Goal: Task Accomplishment & Management: Use online tool/utility

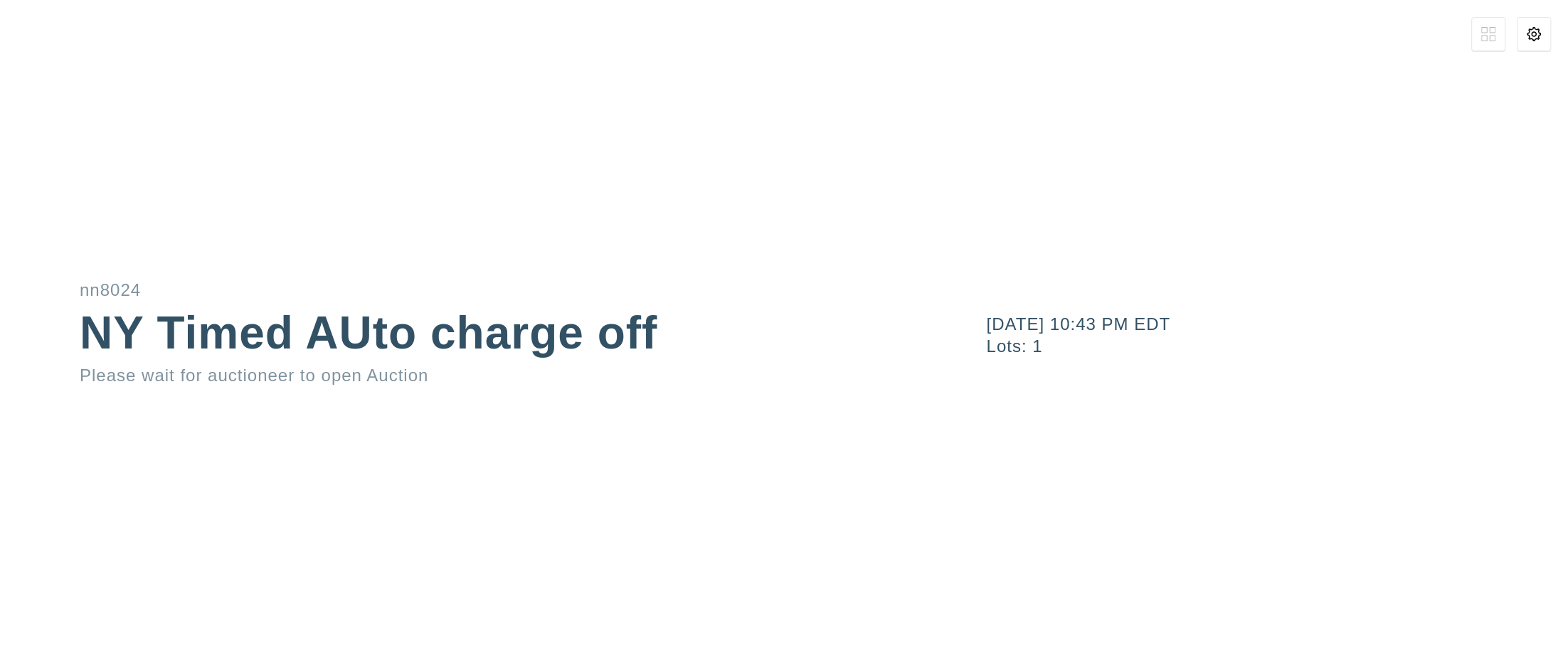
click at [1543, 52] on div "October 6, 2025 10:43 PM EDT Lots: 1" at bounding box center [1254, 332] width 628 height 665
click at [1539, 45] on button at bounding box center [1534, 34] width 34 height 34
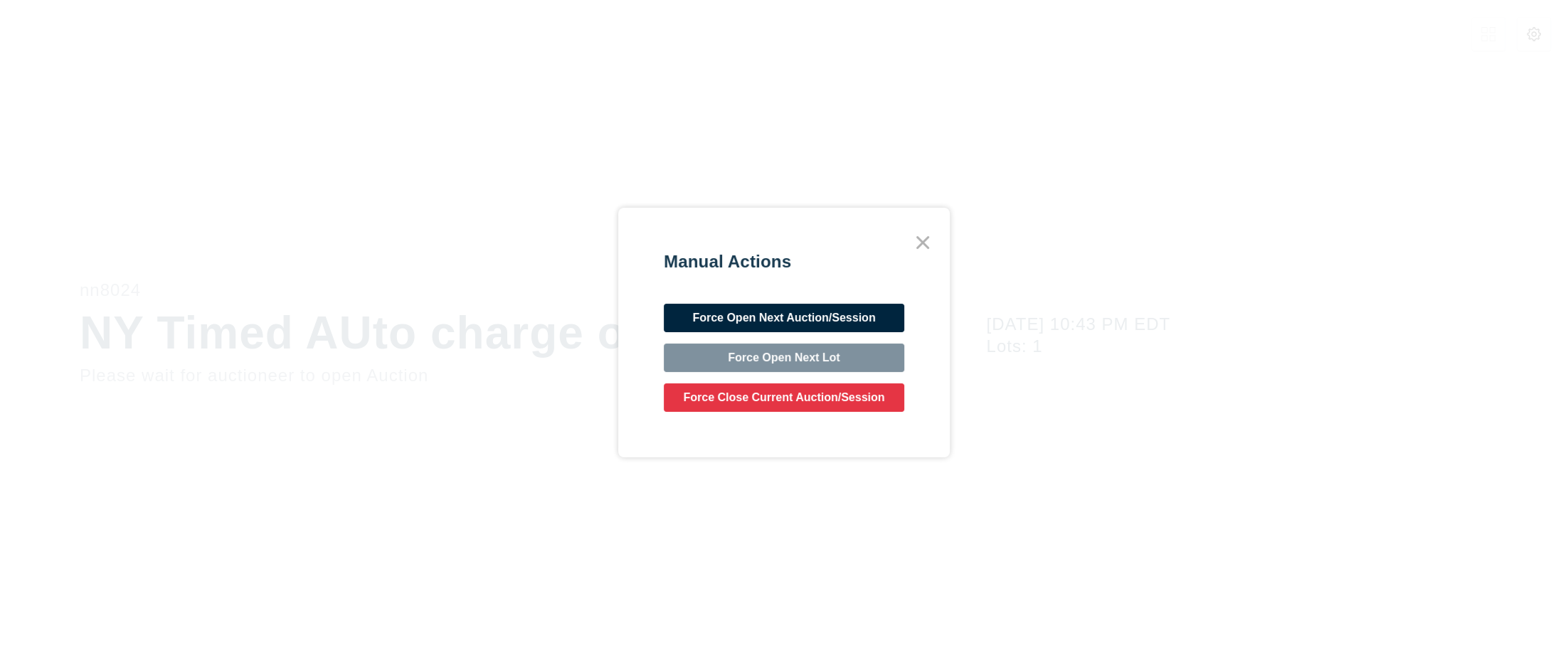
click at [817, 316] on button "Force Open Next Auction/Session" at bounding box center [784, 318] width 241 height 28
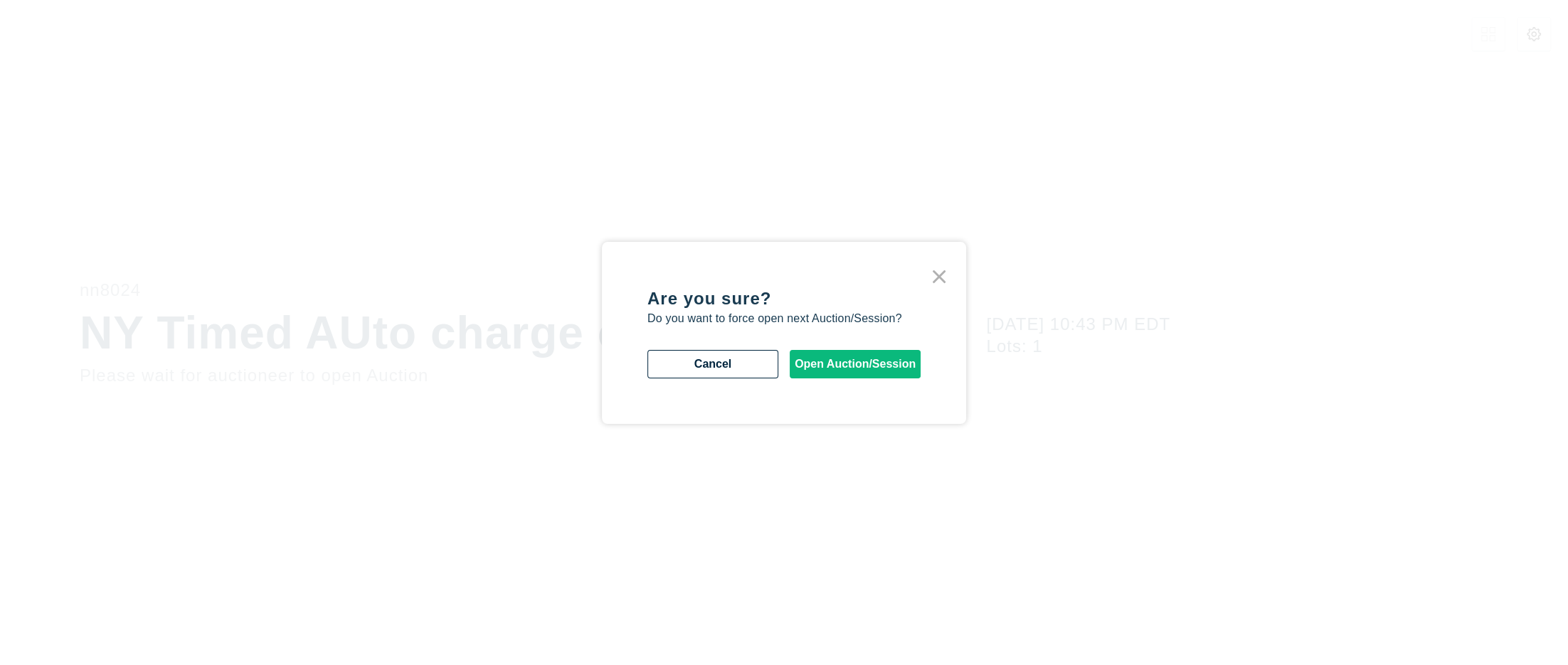
click at [824, 345] on div "Are you sure? Do you want to force open next Auction/Session? Cancel Open Aucti…" at bounding box center [784, 333] width 273 height 91
click at [833, 360] on button "Open Auction/Session" at bounding box center [855, 364] width 131 height 28
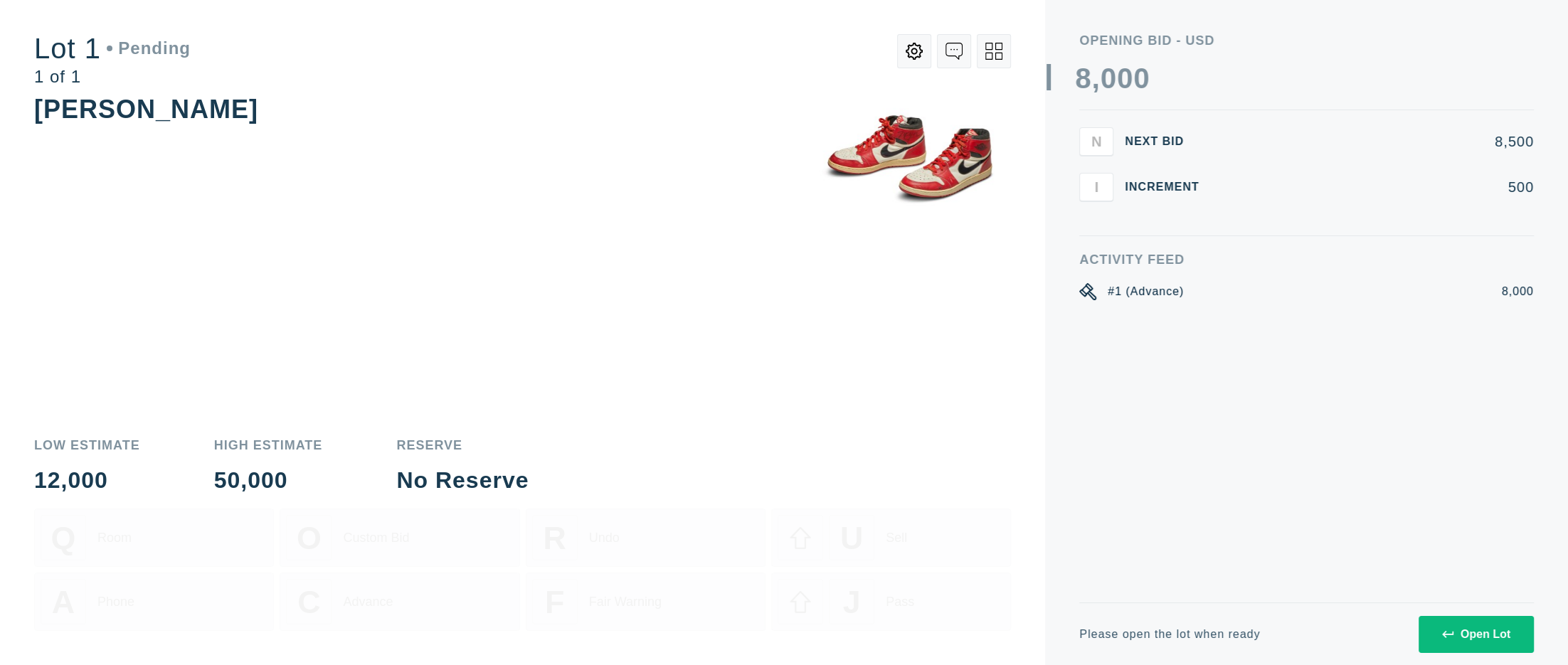
click at [1466, 628] on div "Open Lot" at bounding box center [1476, 634] width 68 height 13
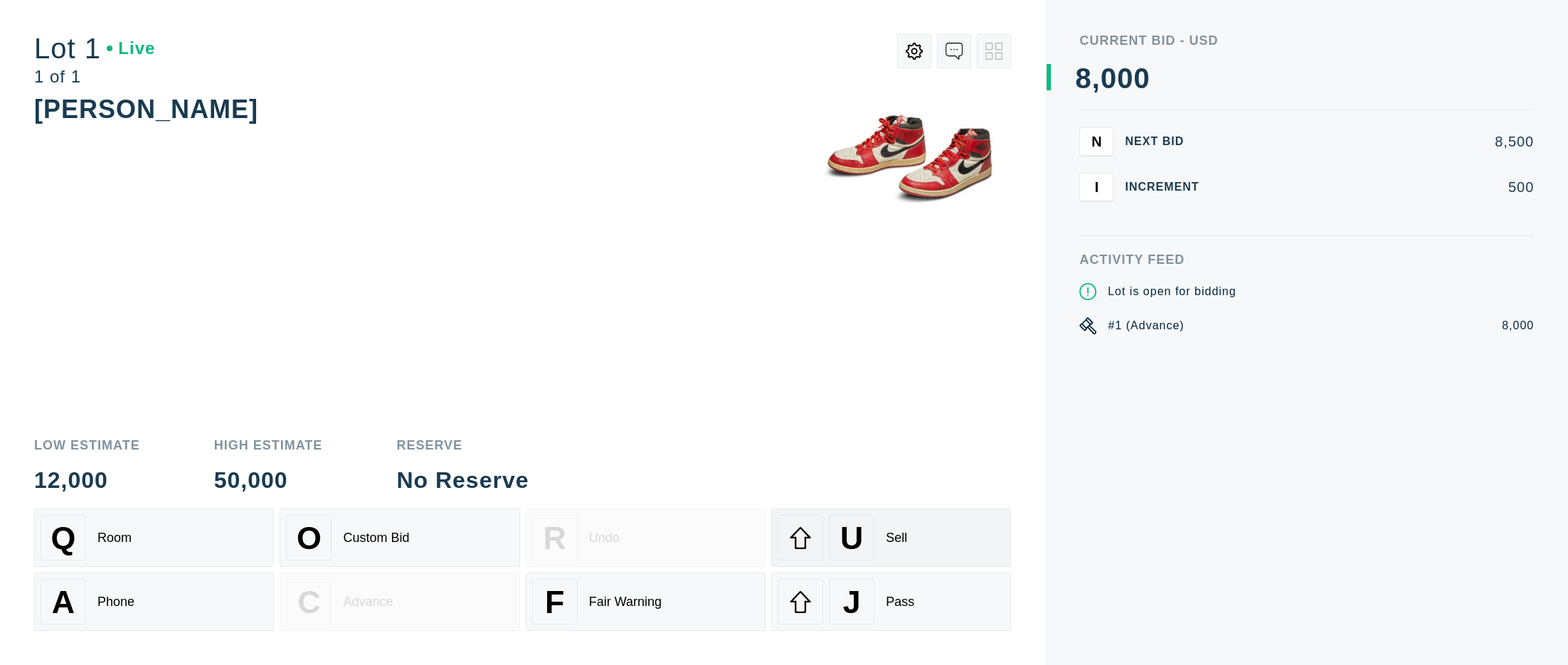
click at [875, 541] on div "U Sell" at bounding box center [891, 537] width 227 height 45
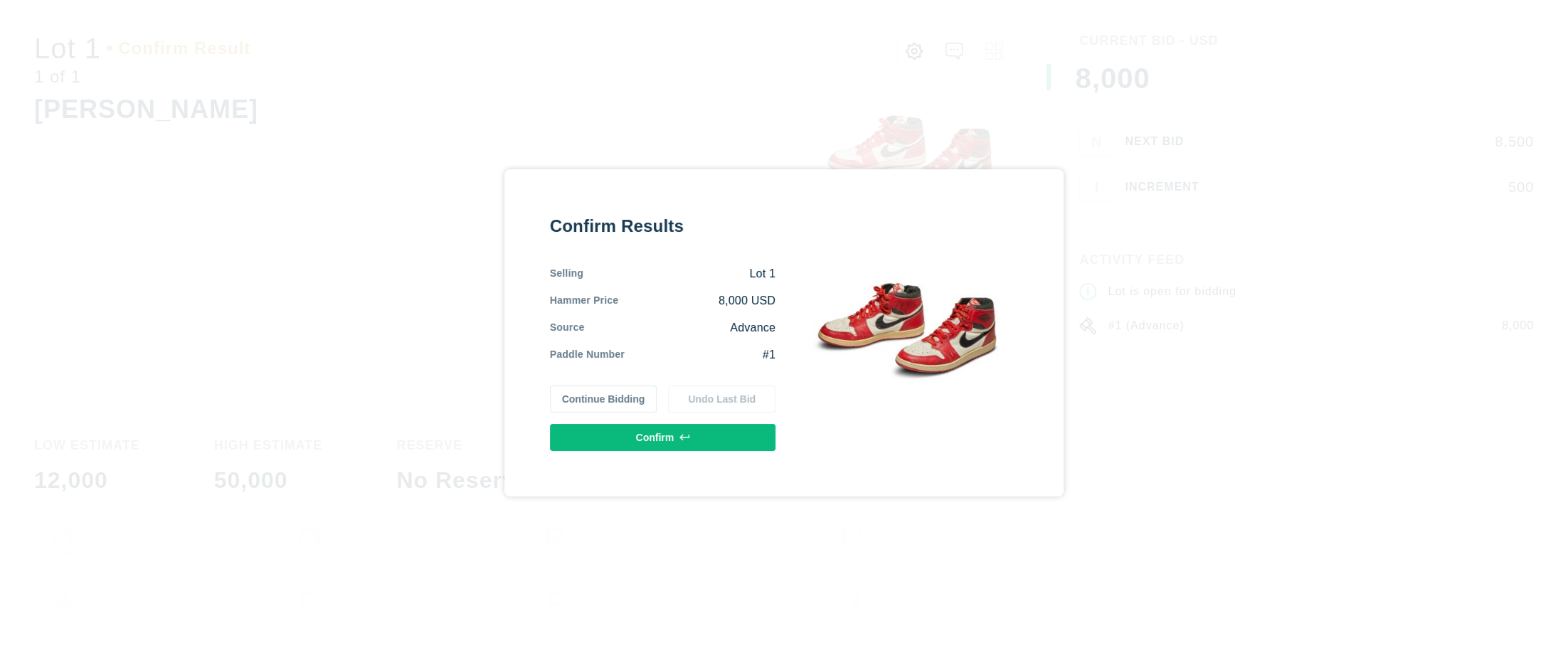
click at [744, 449] on button "Confirm" at bounding box center [662, 437] width 225 height 27
